Goal: Transaction & Acquisition: Download file/media

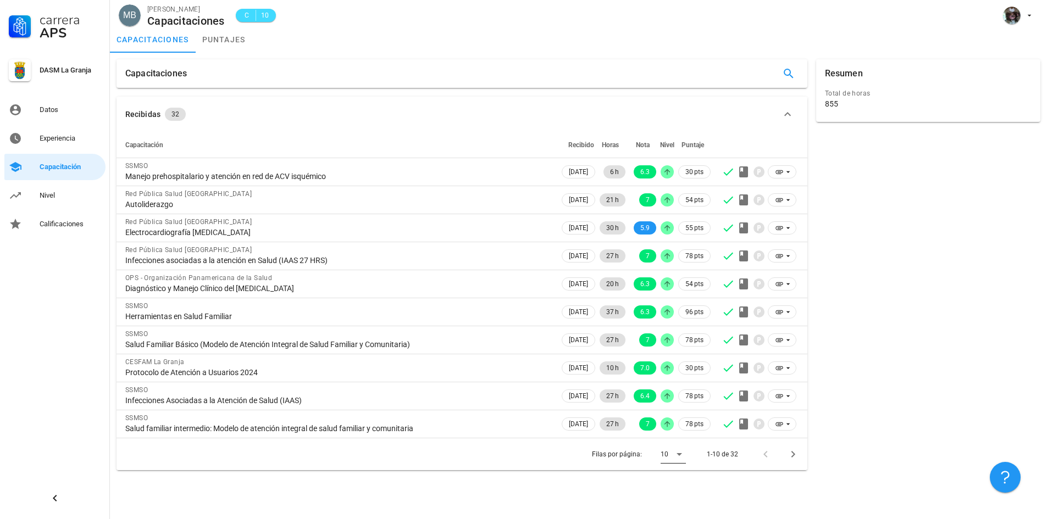
click at [681, 455] on icon at bounding box center [678, 454] width 13 height 13
click at [674, 415] on div "5" at bounding box center [682, 415] width 24 height 10
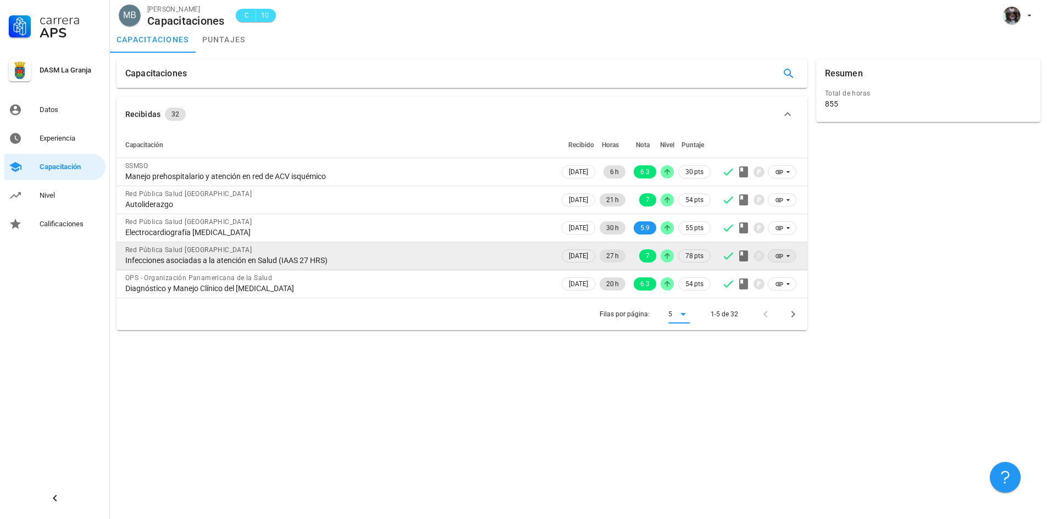
click at [783, 260] on span at bounding box center [782, 256] width 14 height 12
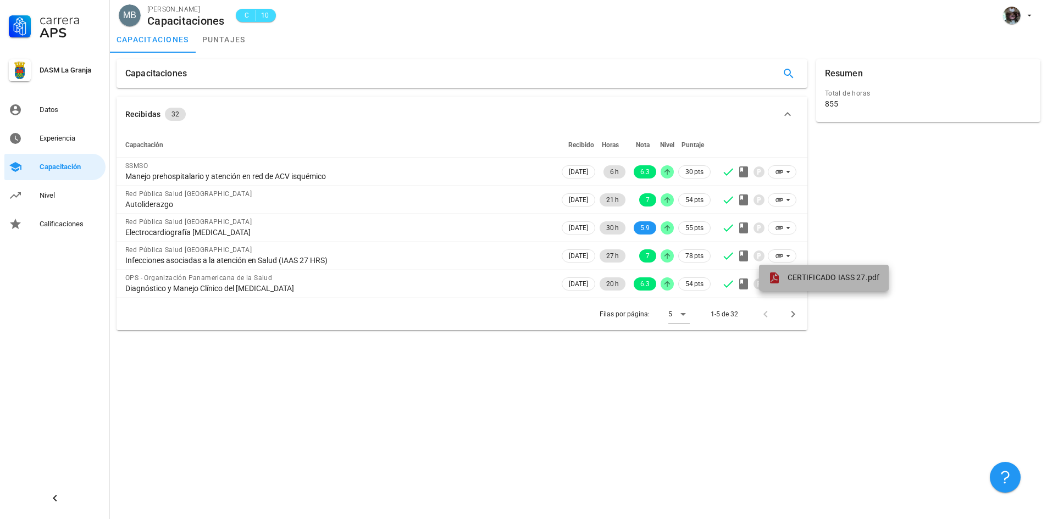
click at [796, 277] on span "CERTIFICADO IASS 27.pdf" at bounding box center [833, 277] width 92 height 9
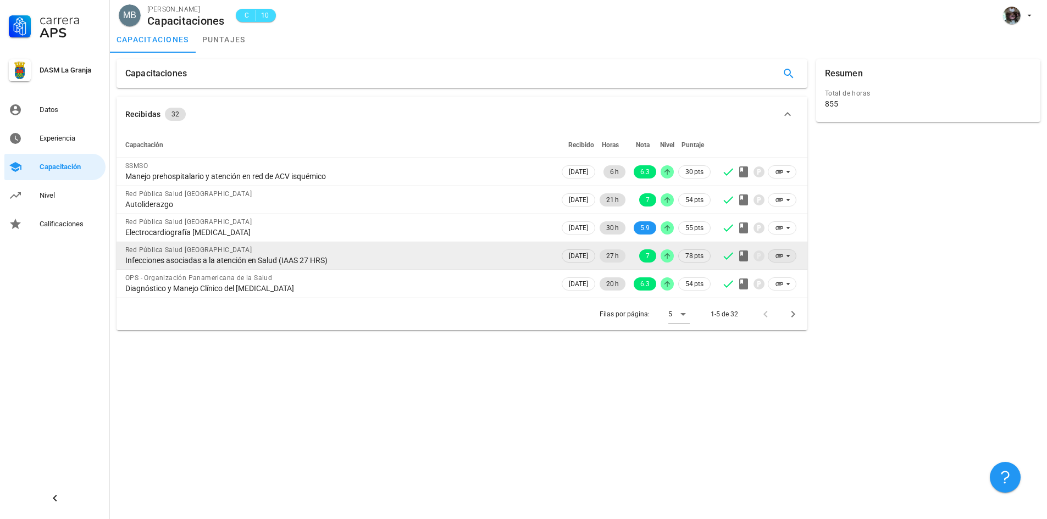
click at [783, 257] on icon at bounding box center [787, 256] width 9 height 9
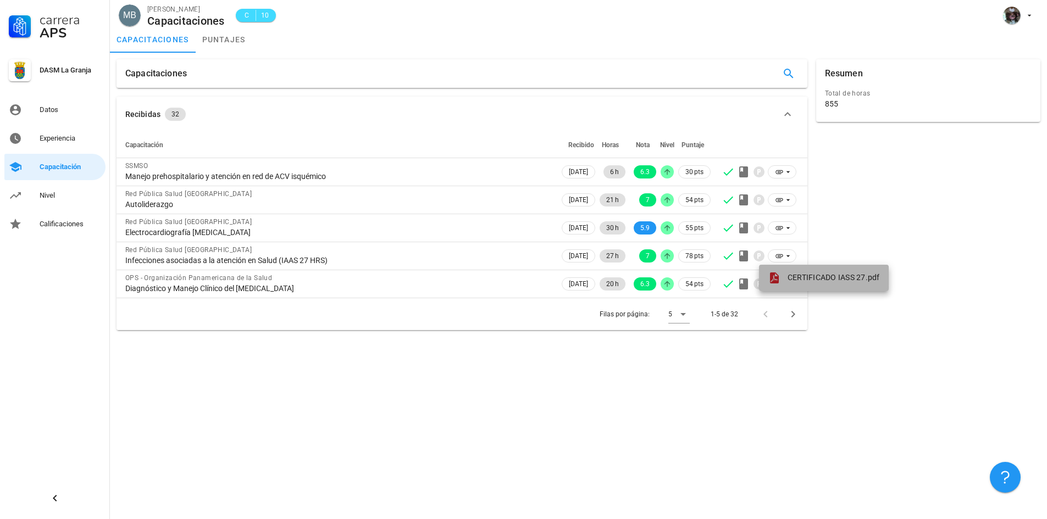
click at [816, 279] on span "CERTIFICADO IASS 27.pdf" at bounding box center [833, 277] width 92 height 9
click at [680, 318] on icon at bounding box center [682, 314] width 13 height 13
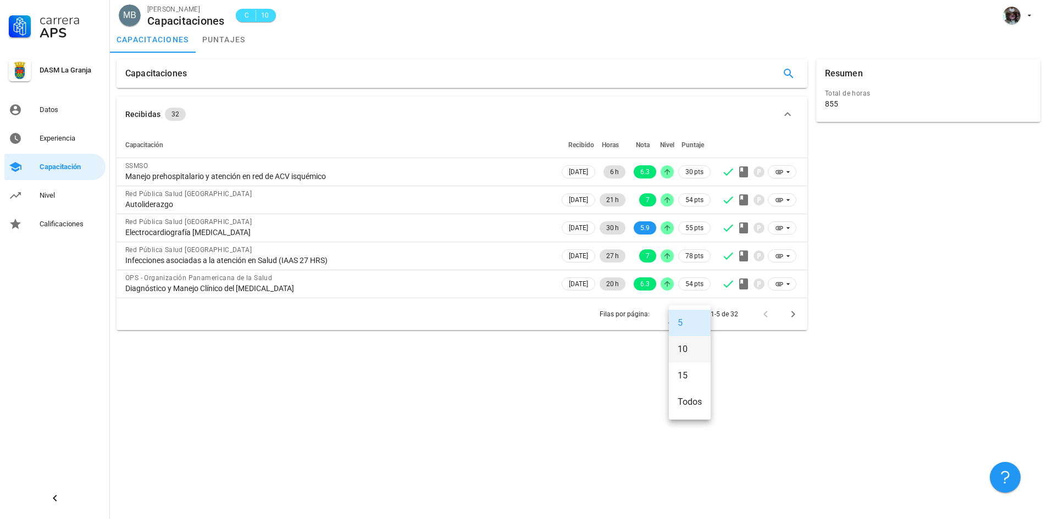
click at [680, 346] on div "10" at bounding box center [689, 349] width 24 height 10
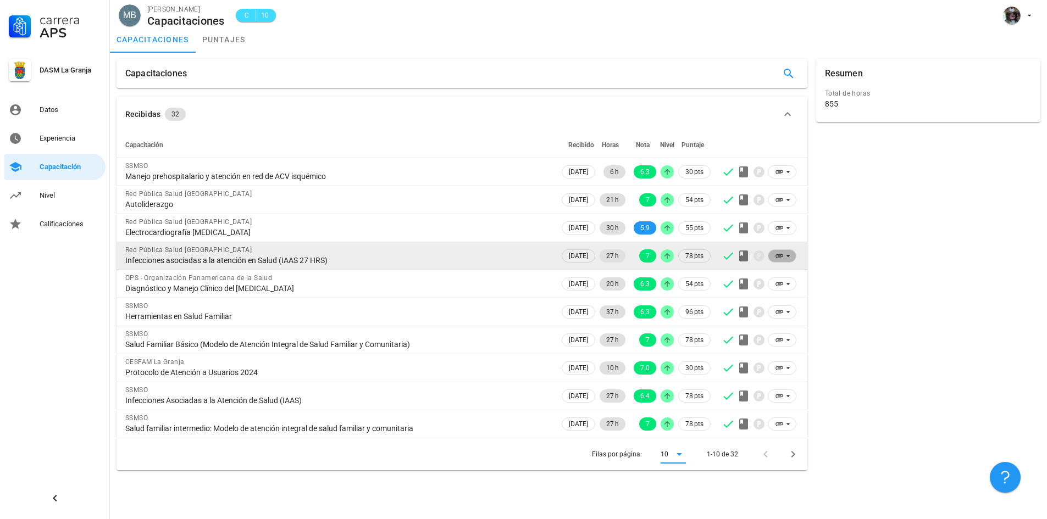
click at [783, 260] on icon at bounding box center [787, 256] width 9 height 9
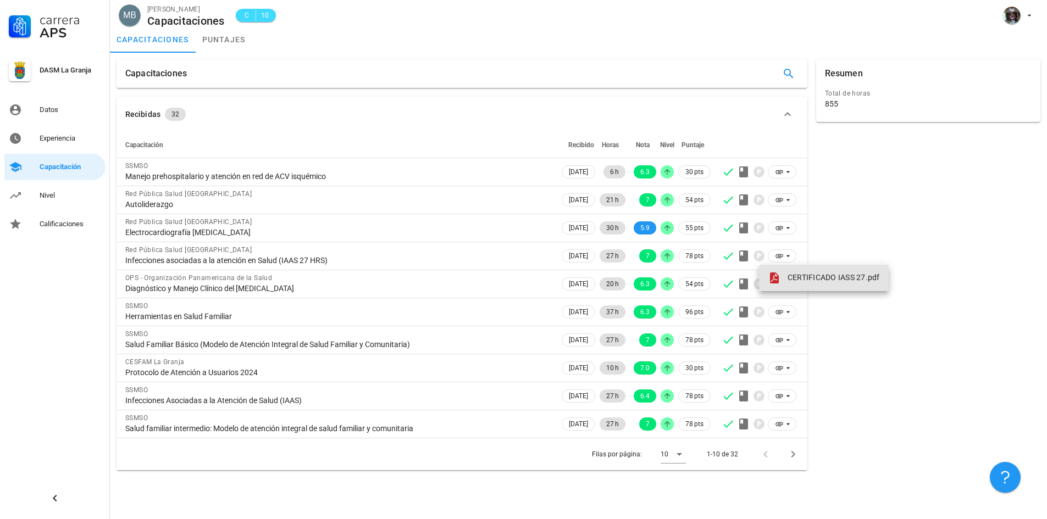
click at [797, 276] on span "CERTIFICADO IASS 27.pdf" at bounding box center [833, 277] width 92 height 9
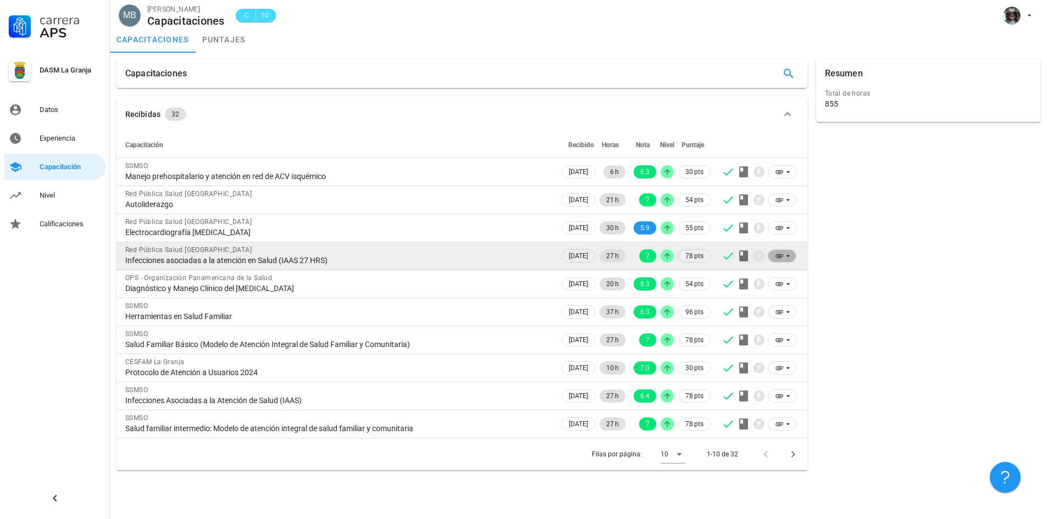
click at [792, 255] on span at bounding box center [781, 255] width 29 height 13
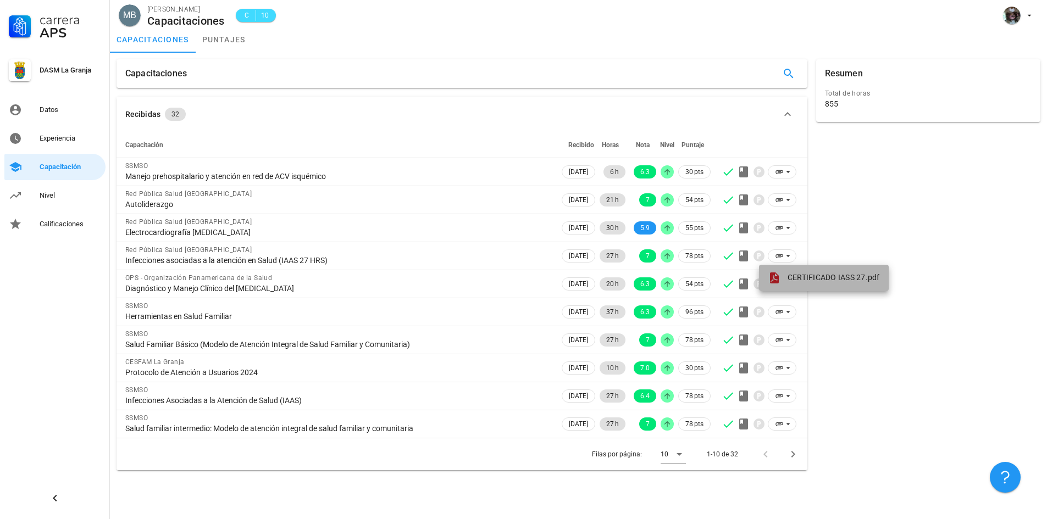
click at [854, 281] on span "CERTIFICADO IASS 27.pdf" at bounding box center [833, 277] width 92 height 9
click at [681, 452] on icon at bounding box center [678, 454] width 13 height 13
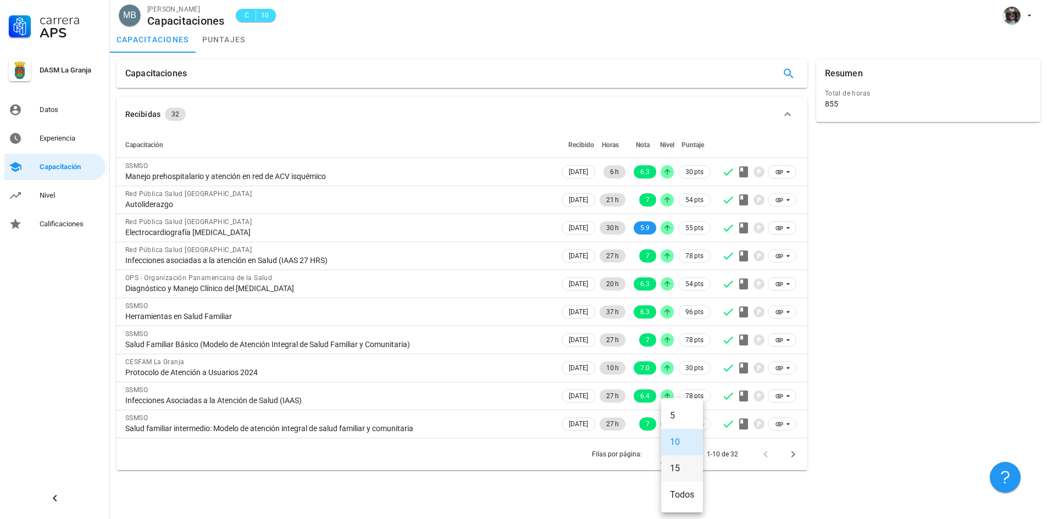
click at [687, 470] on div "15" at bounding box center [682, 468] width 24 height 10
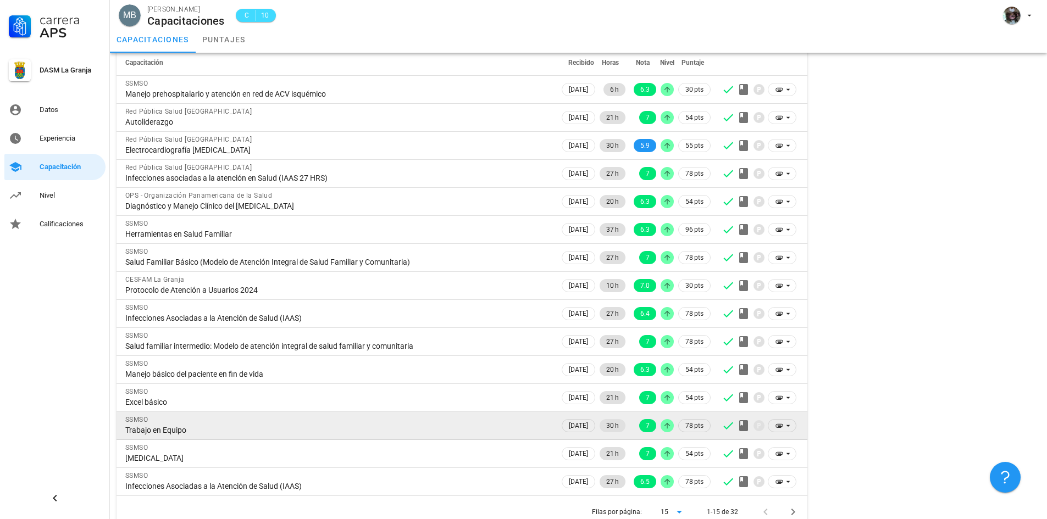
scroll to position [98, 0]
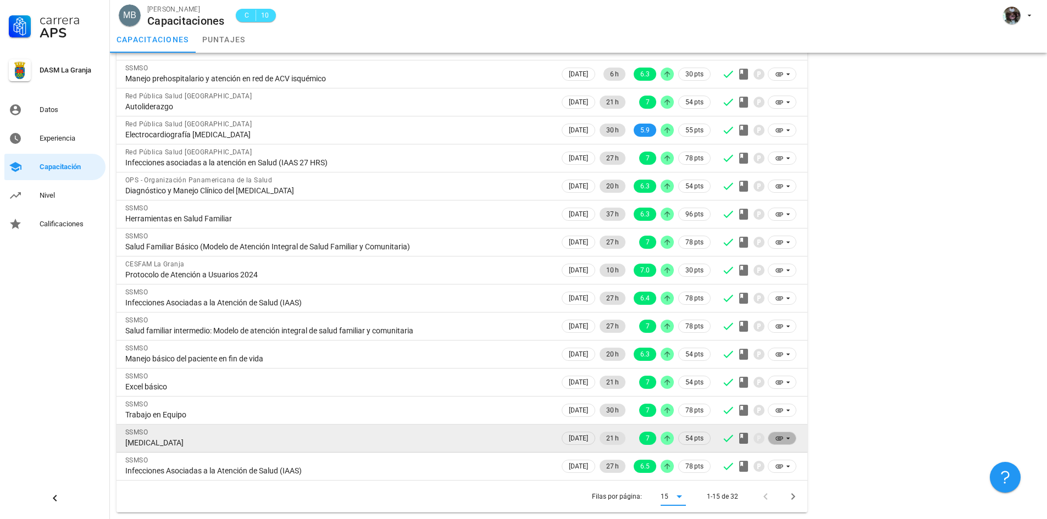
click at [787, 441] on icon at bounding box center [787, 438] width 9 height 9
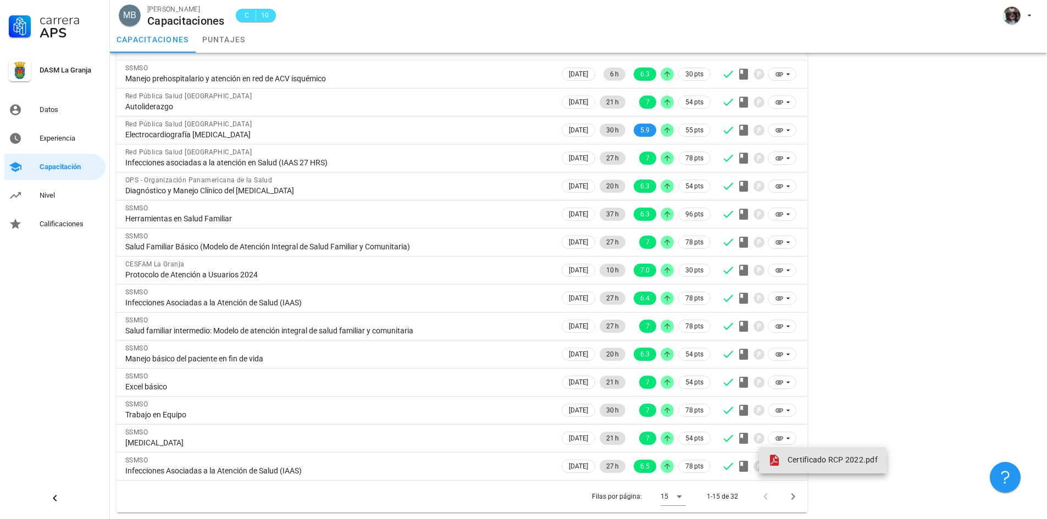
click at [808, 457] on span "Certificado RCP 2022.pdf" at bounding box center [832, 459] width 90 height 9
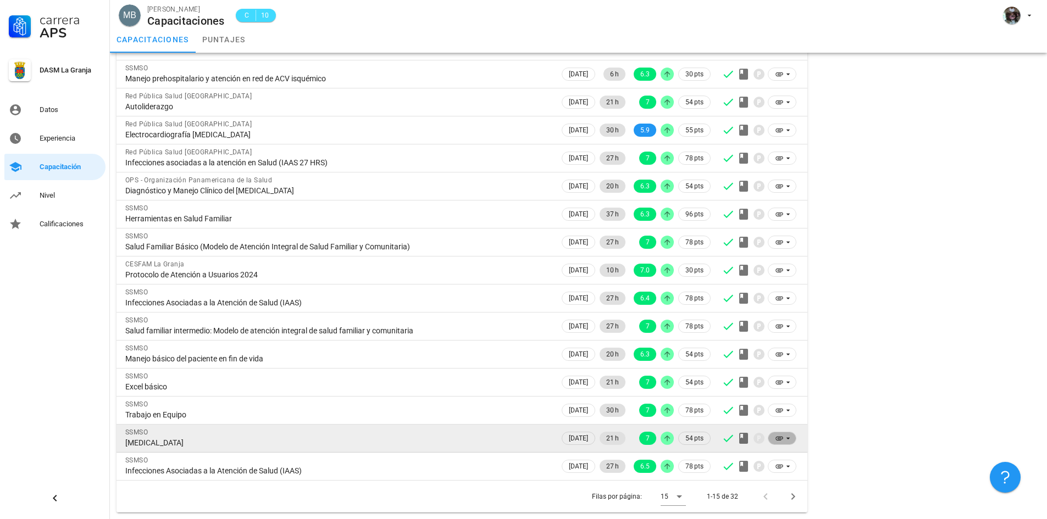
click at [787, 444] on span at bounding box center [781, 438] width 29 height 13
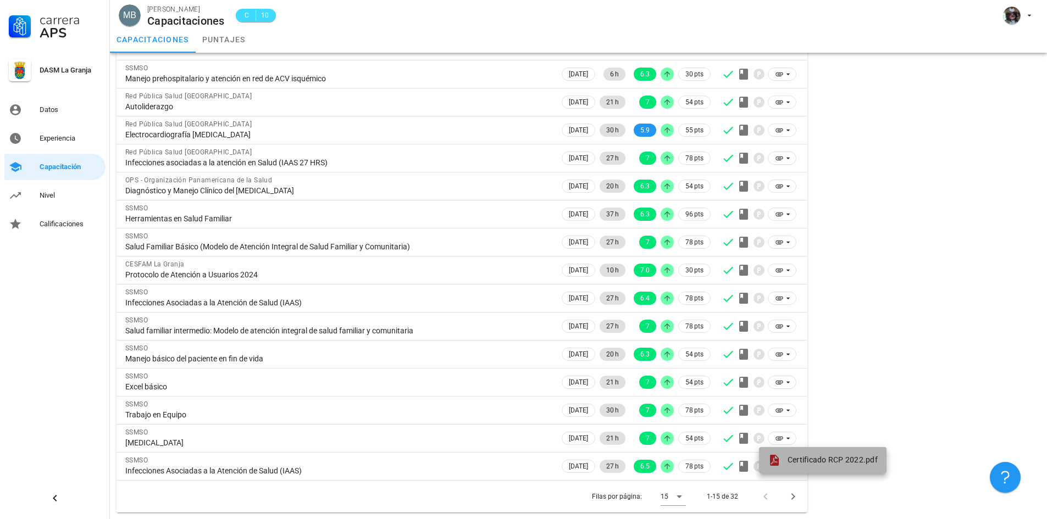
click at [808, 460] on span "Certificado RCP 2022.pdf" at bounding box center [832, 459] width 90 height 9
